Goal: Task Accomplishment & Management: Complete application form

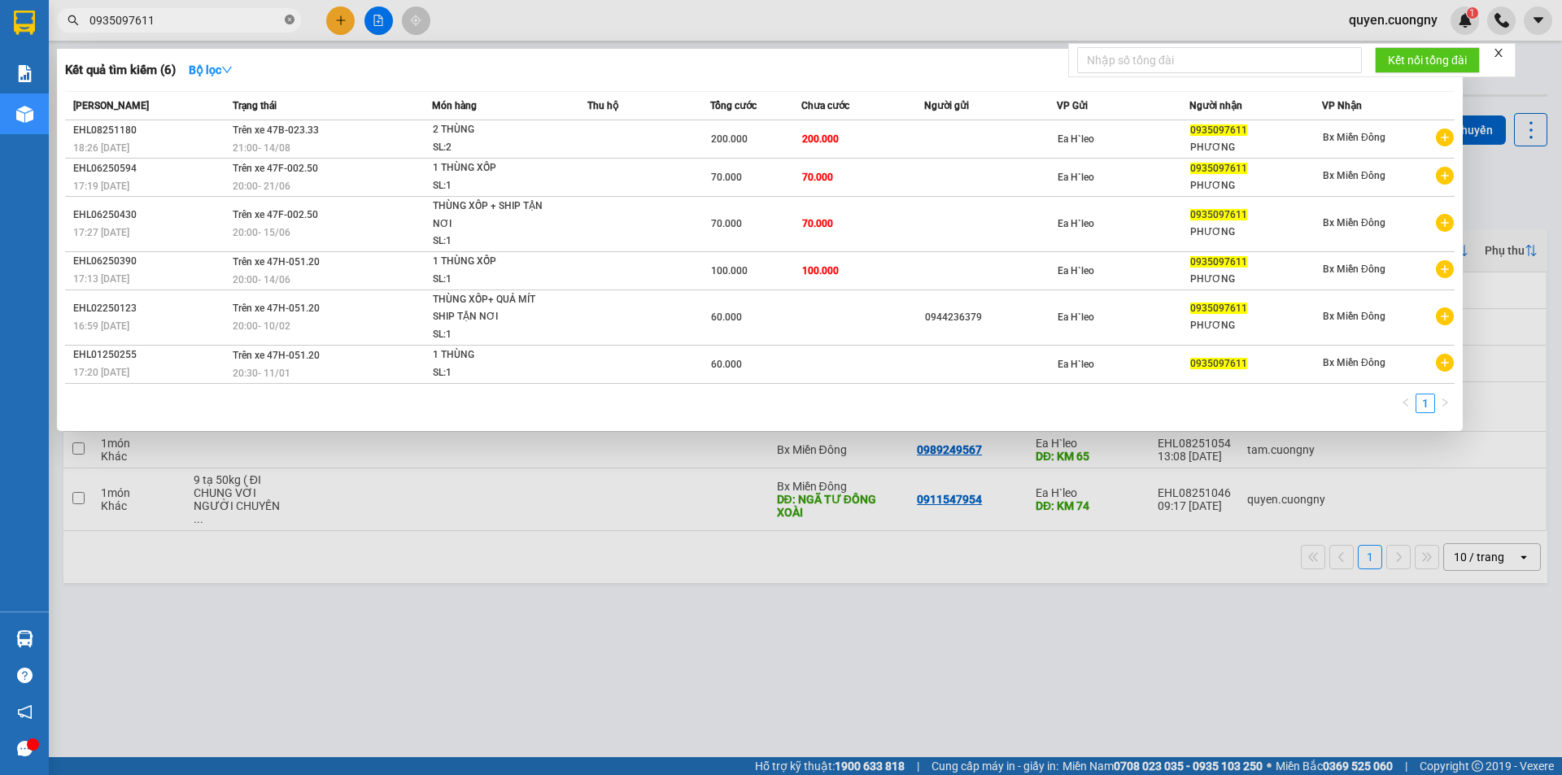
click at [290, 20] on icon "close-circle" at bounding box center [290, 20] width 10 height 10
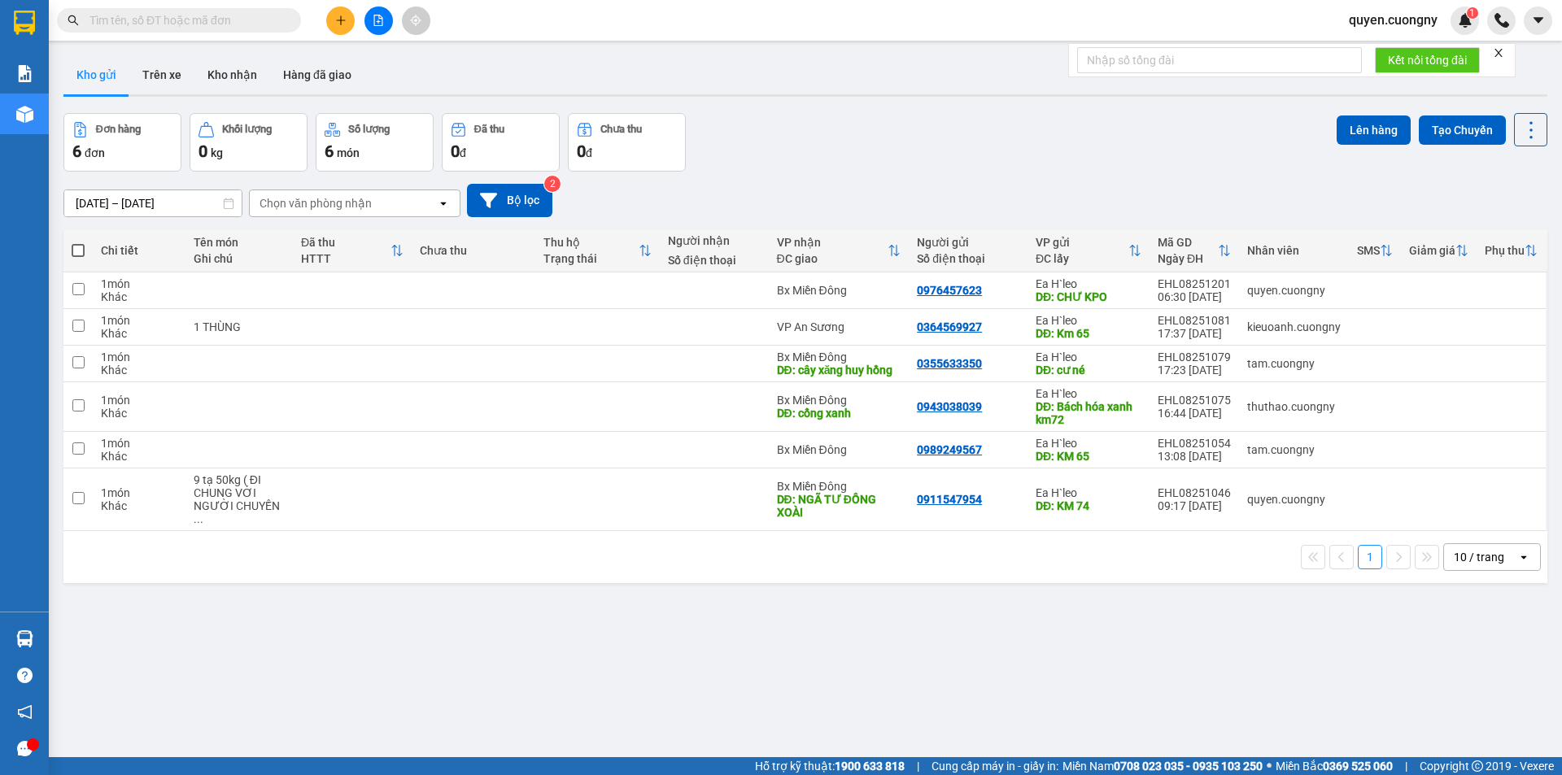
click at [257, 22] on input "text" at bounding box center [186, 20] width 192 height 18
click at [252, 28] on input "text" at bounding box center [186, 20] width 192 height 18
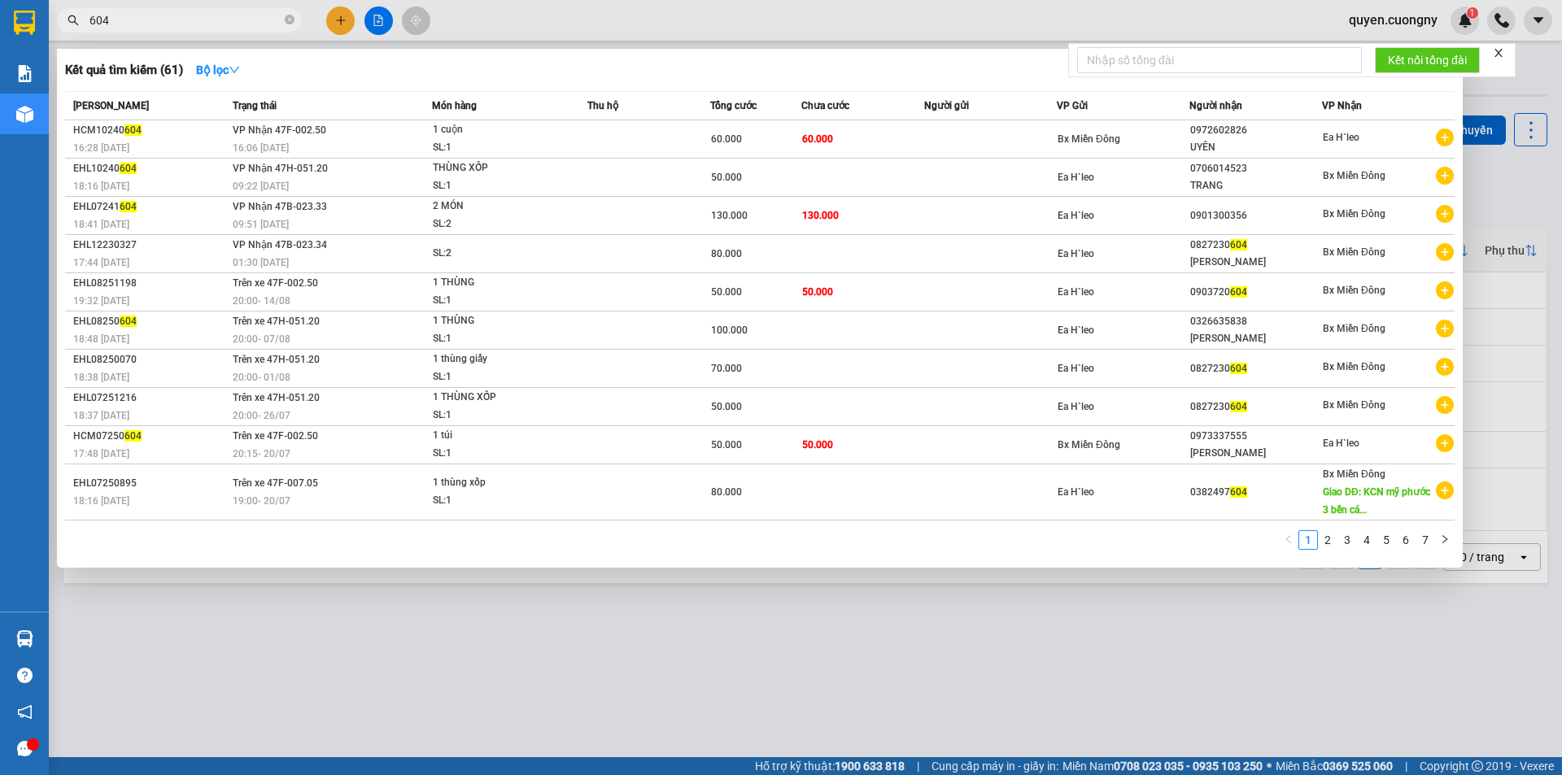
type input "604"
click at [291, 18] on icon "close-circle" at bounding box center [290, 20] width 10 height 10
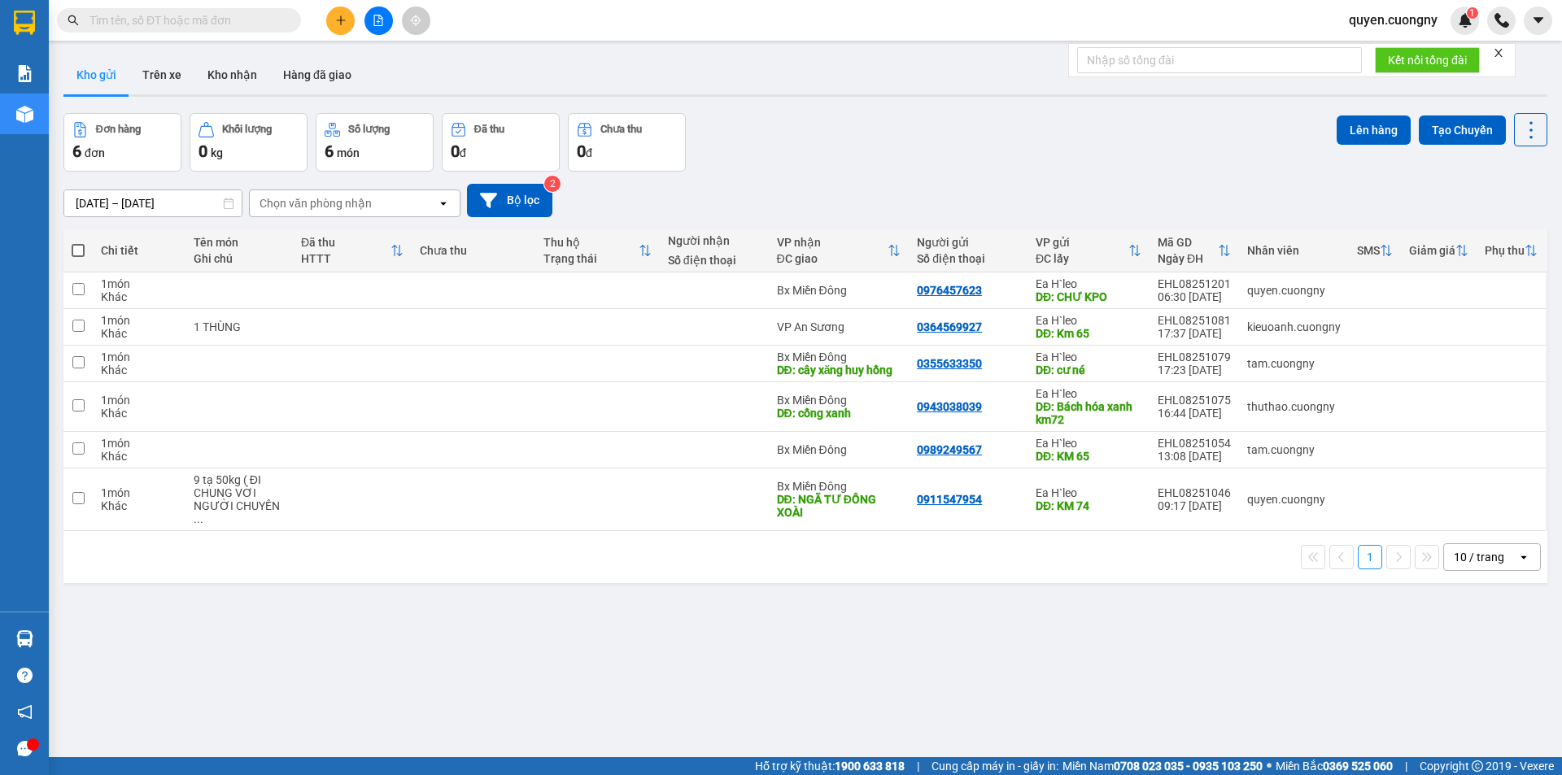
click at [539, 11] on div "Kết quả tìm kiếm ( 61 ) Bộ lọc Mã ĐH Trạng thái Món hàng Thu hộ Tổng cước Chưa …" at bounding box center [781, 20] width 1562 height 41
click at [346, 20] on icon "plus" at bounding box center [340, 20] width 11 height 11
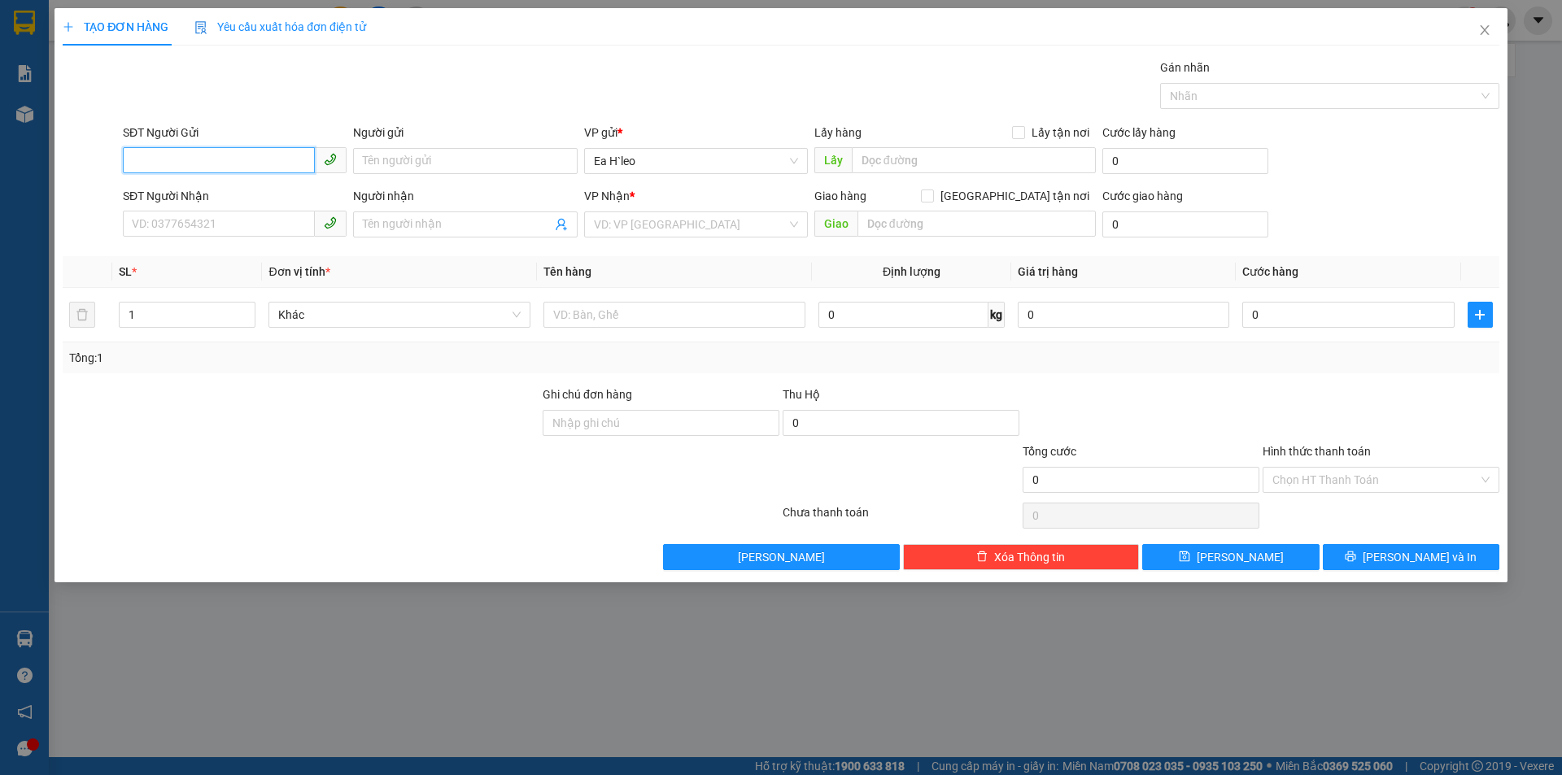
click at [269, 165] on input "SĐT Người Gửi" at bounding box center [219, 160] width 192 height 26
paste input "0866517947"
type input "0866517947"
click at [886, 159] on input "text" at bounding box center [974, 160] width 244 height 26
type input "c"
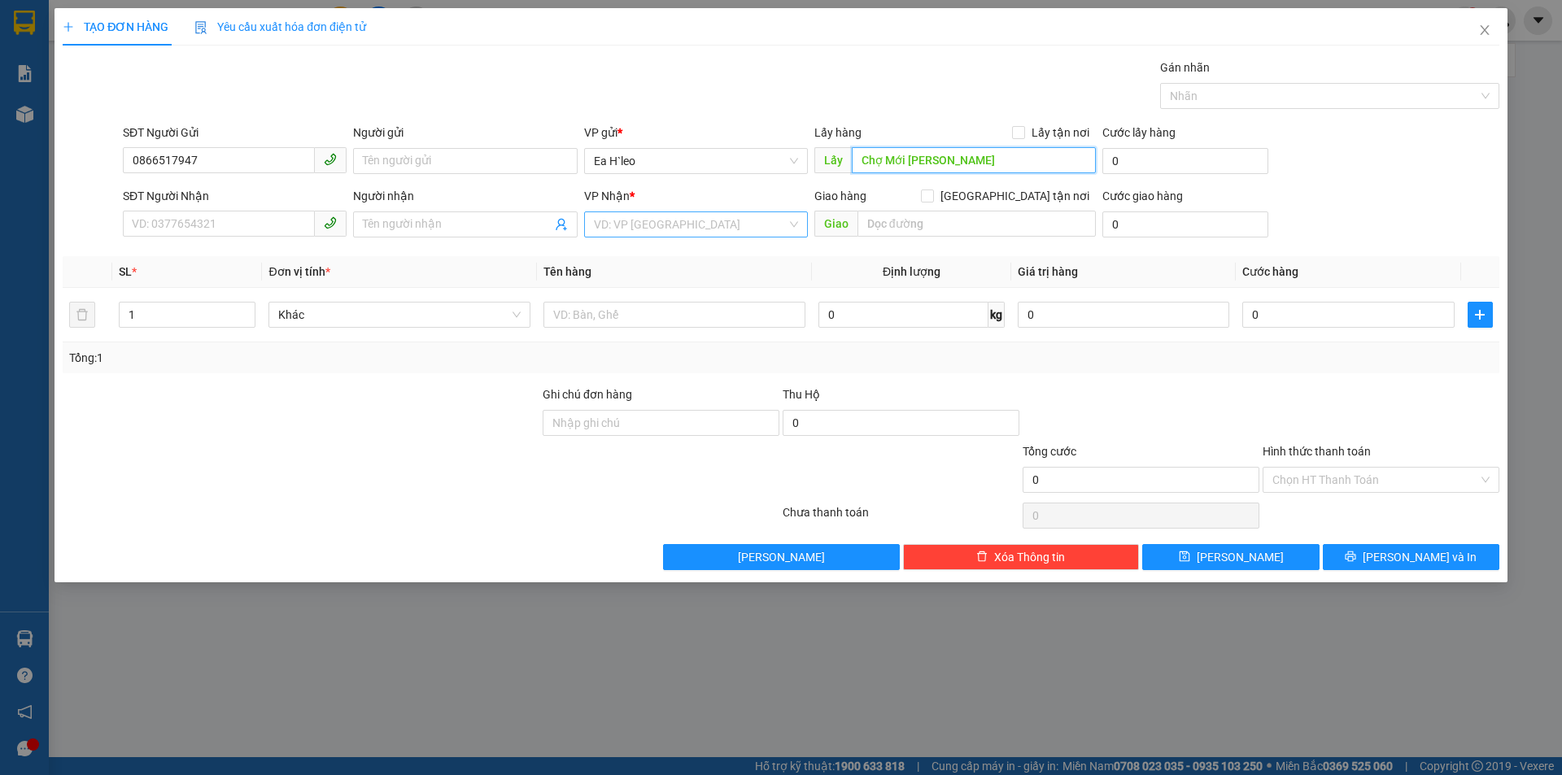
type input "Chợ Mới [PERSON_NAME]"
click at [710, 212] on input "search" at bounding box center [690, 224] width 193 height 24
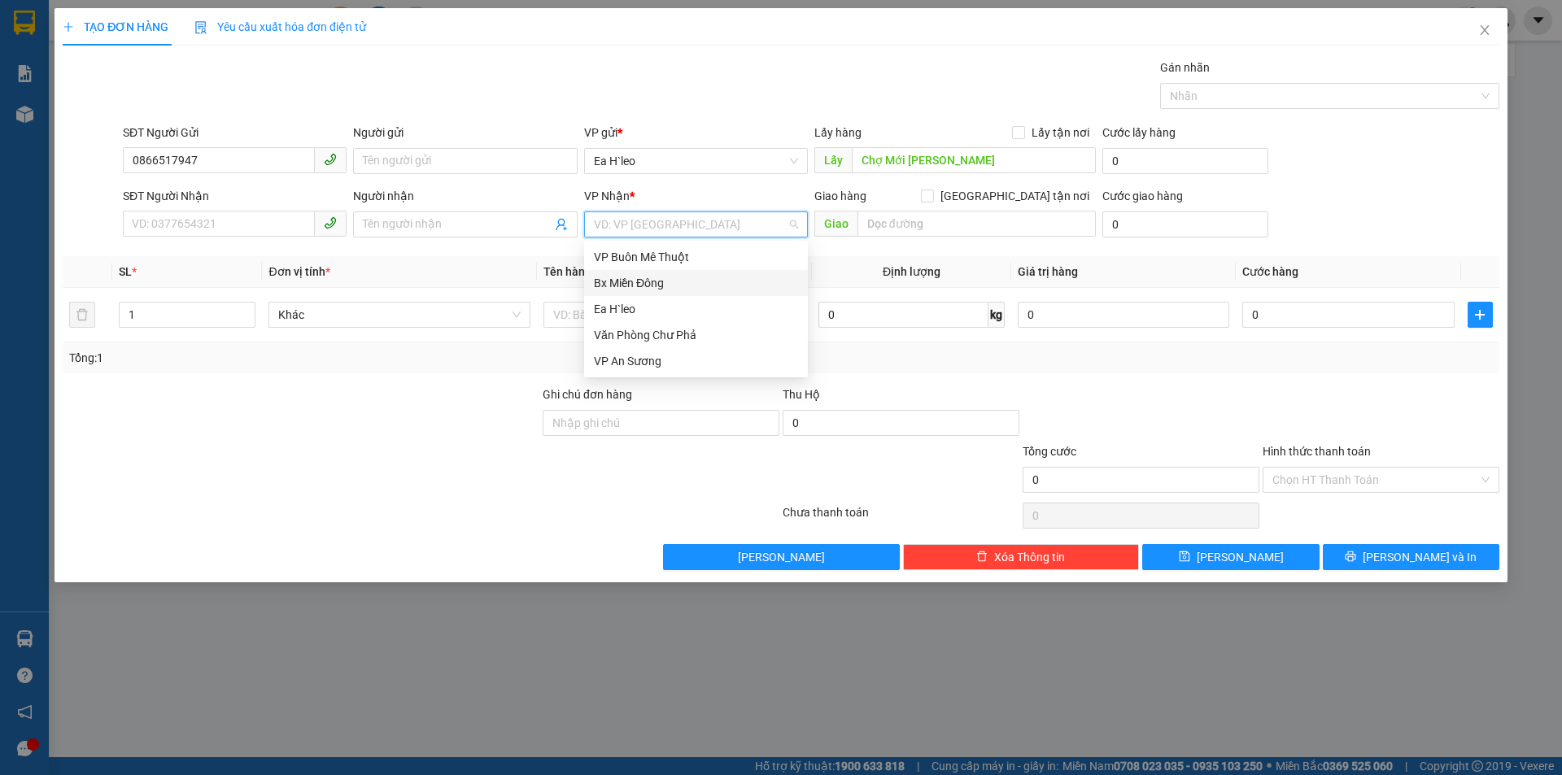
click at [687, 288] on div "Bx Miền Đông" at bounding box center [696, 283] width 204 height 18
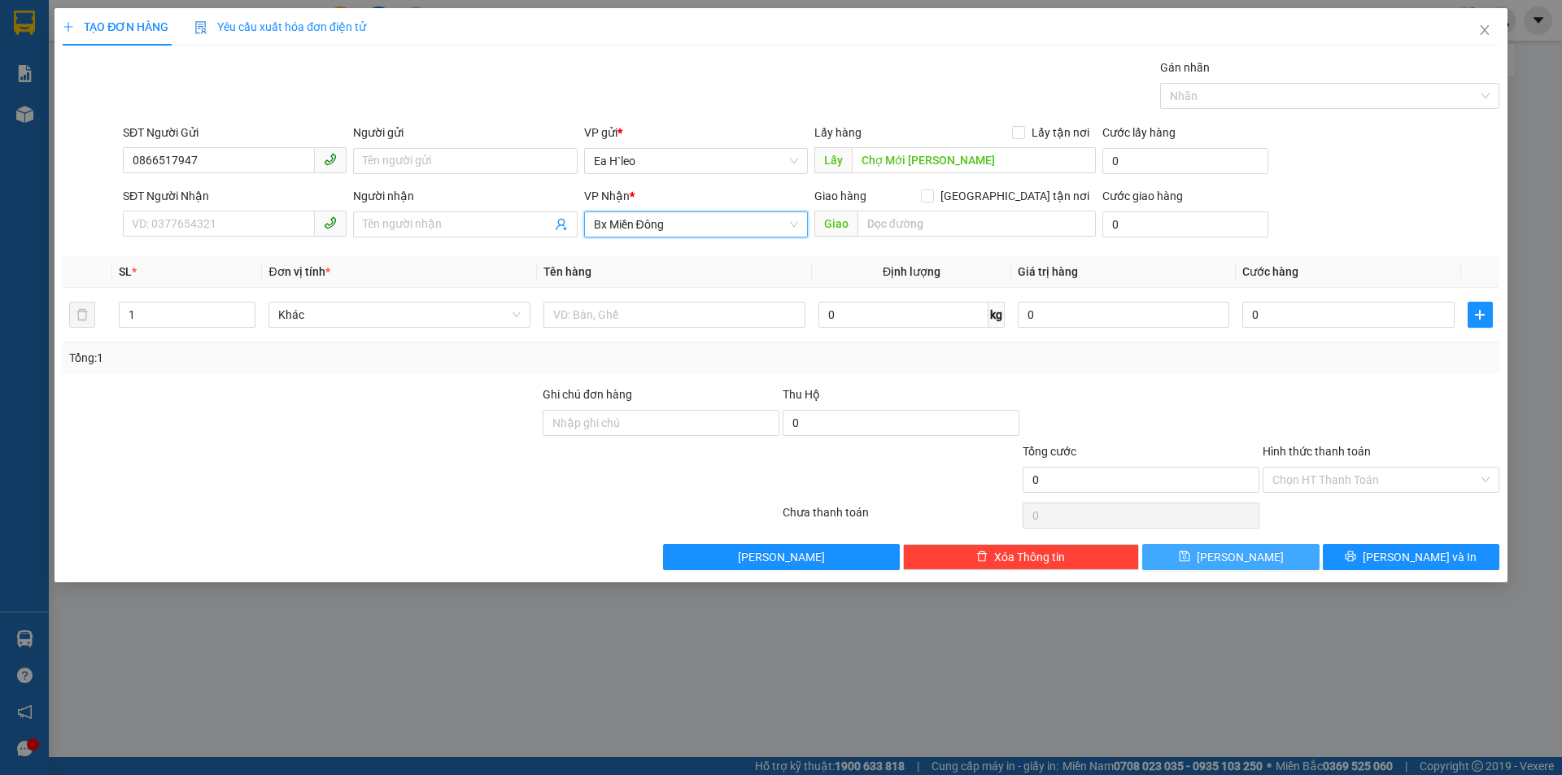
click at [1190, 559] on icon "save" at bounding box center [1184, 556] width 11 height 11
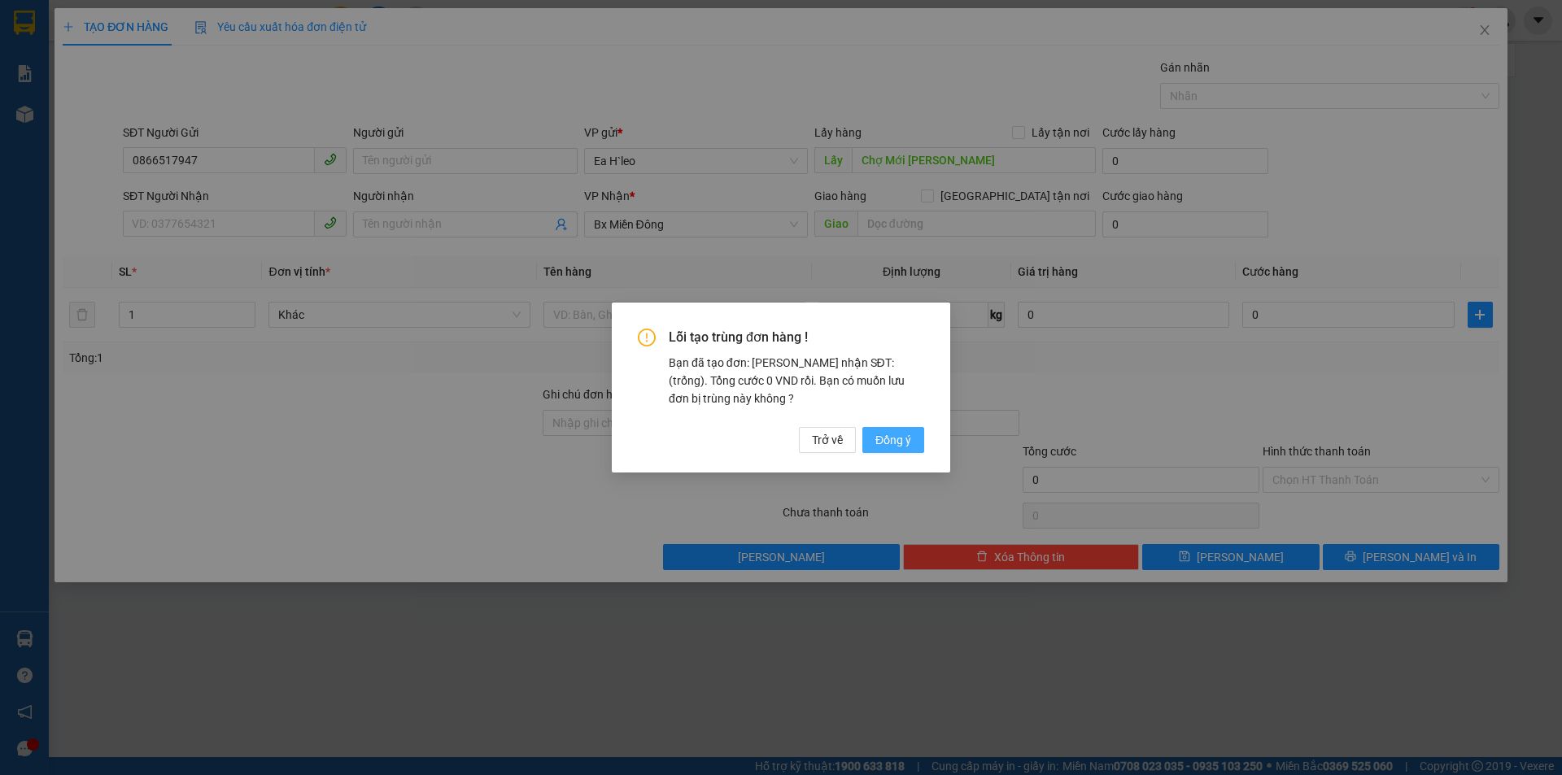
click at [906, 448] on button "Đồng ý" at bounding box center [893, 440] width 62 height 26
